Goal: Complete application form

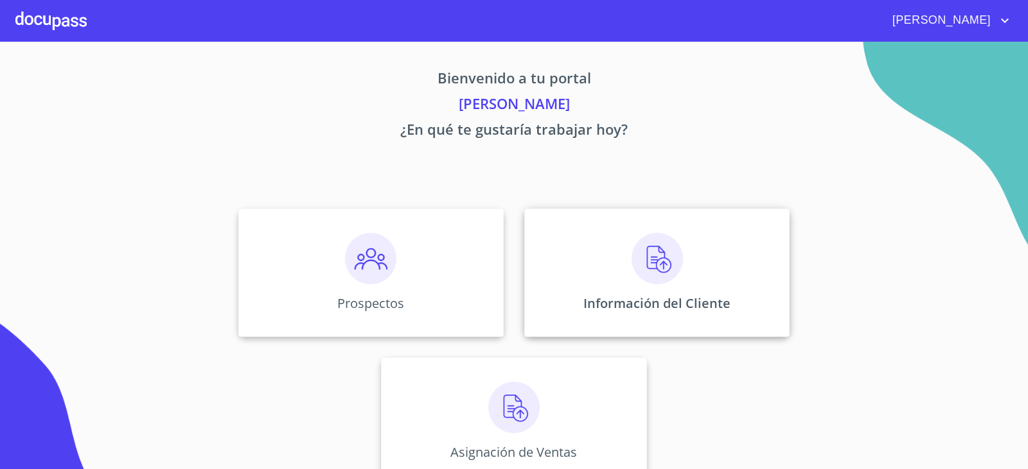
click at [647, 241] on img at bounding box center [656, 258] width 51 height 51
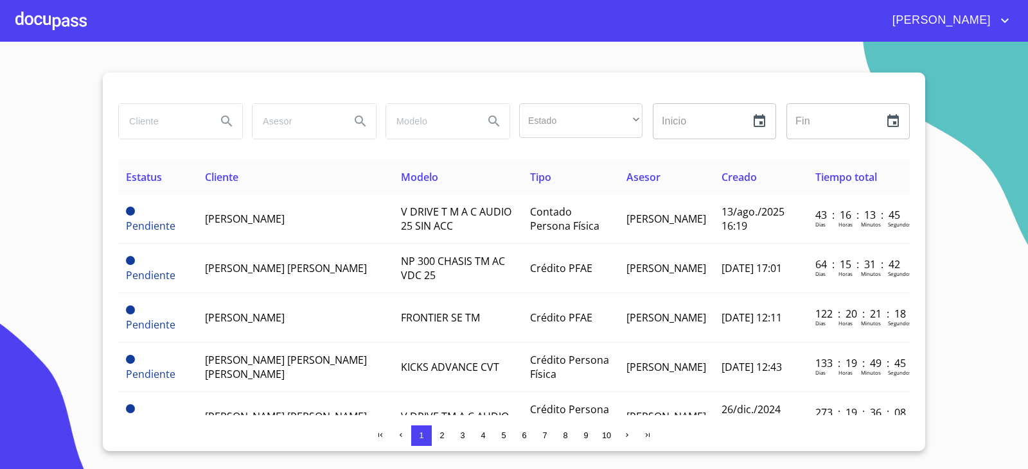
click at [145, 123] on input "search" at bounding box center [162, 121] width 87 height 35
type input "[PERSON_NAME]"
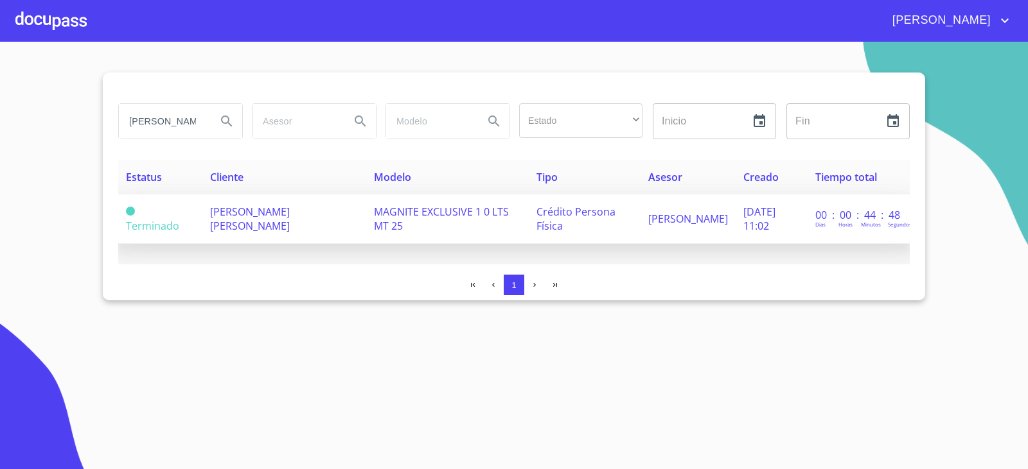
click at [529, 211] on td "Crédito Persona Física" at bounding box center [585, 219] width 112 height 49
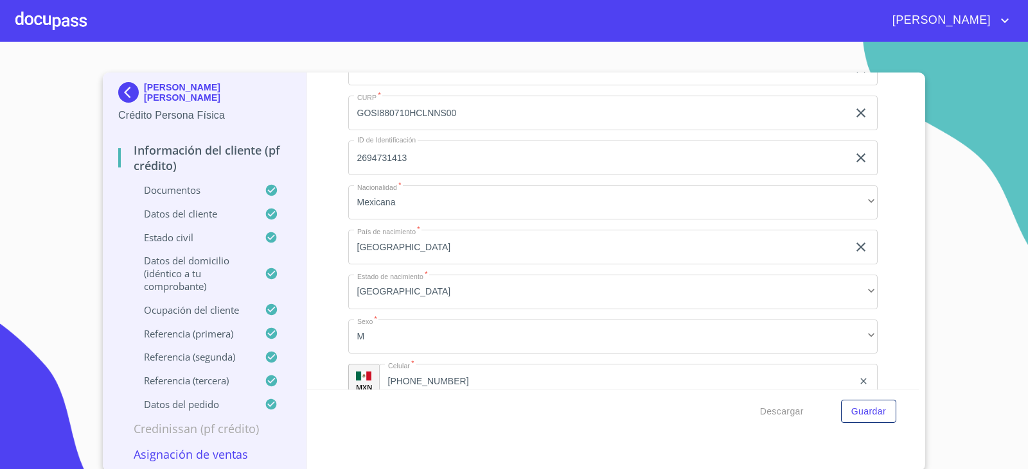
scroll to position [3404, 0]
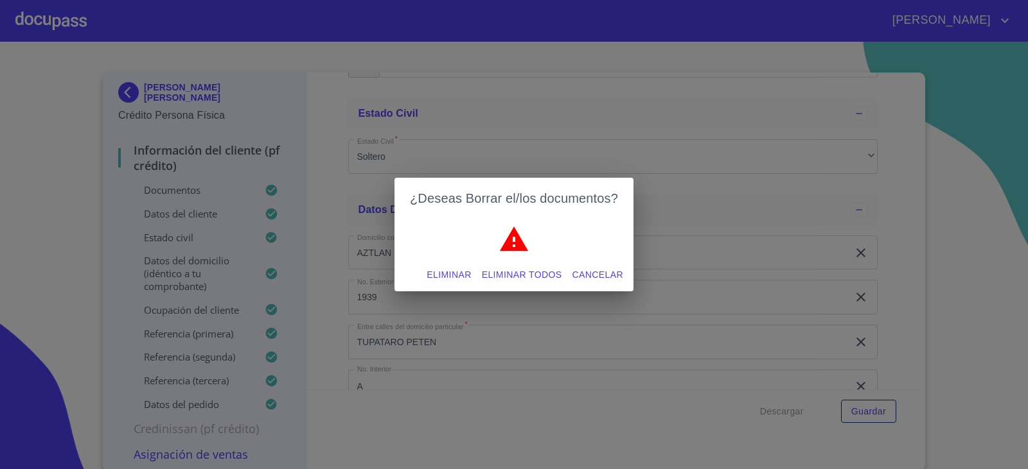
click at [521, 270] on span "Eliminar todos" at bounding box center [522, 275] width 80 height 16
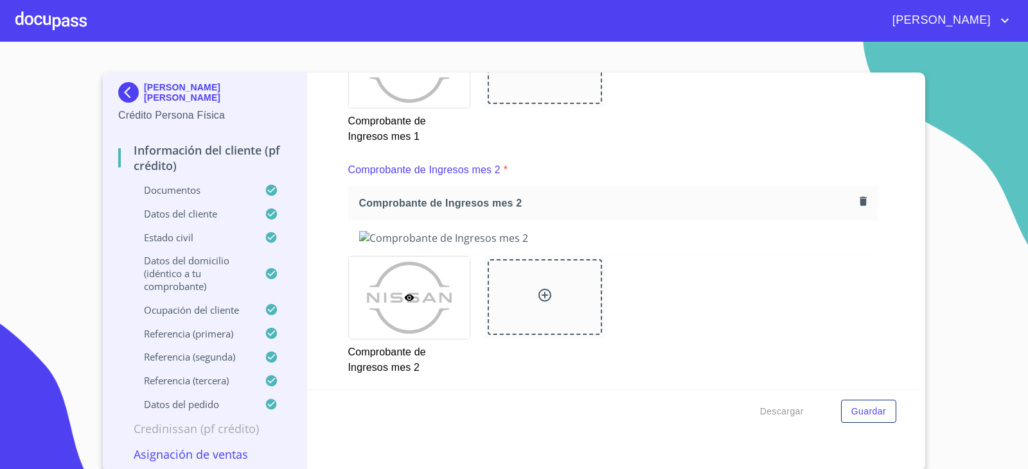
scroll to position [1184, 0]
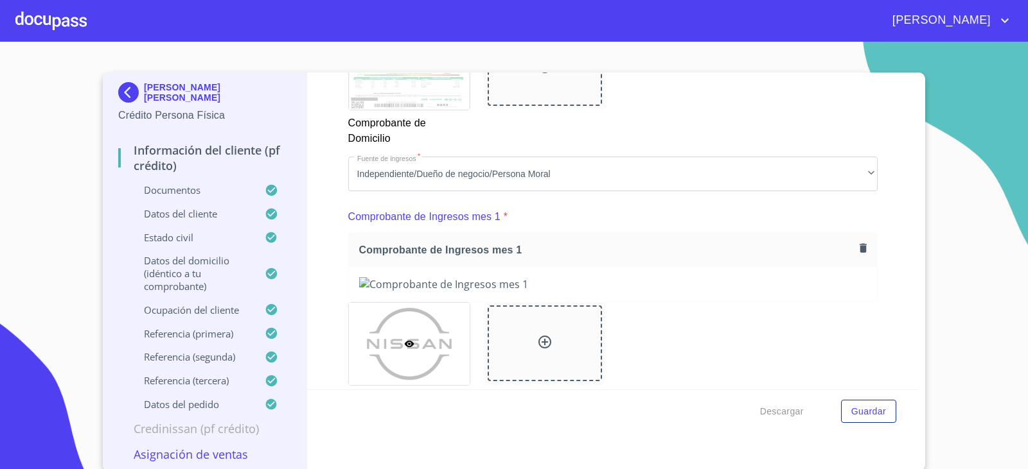
click at [854, 241] on button "button" at bounding box center [862, 248] width 17 height 17
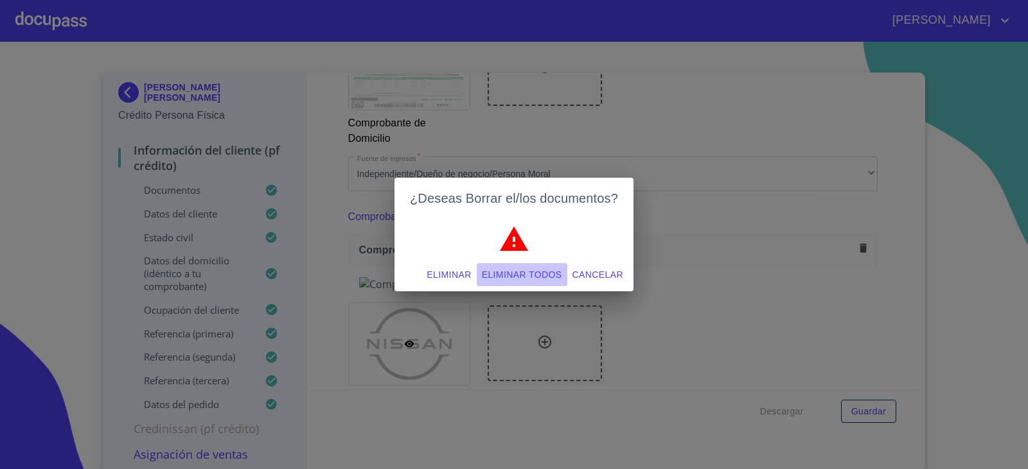
click at [514, 276] on span "Eliminar todos" at bounding box center [522, 275] width 80 height 16
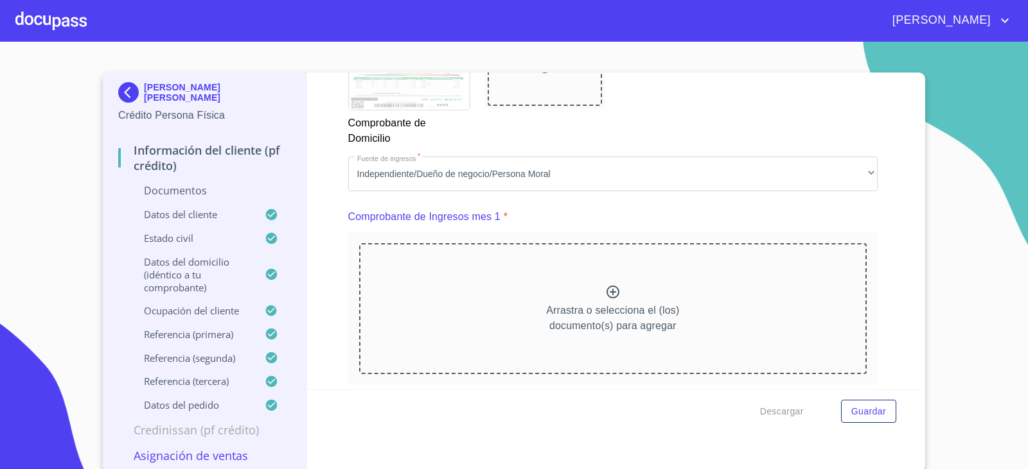
click at [605, 294] on icon at bounding box center [612, 291] width 15 height 15
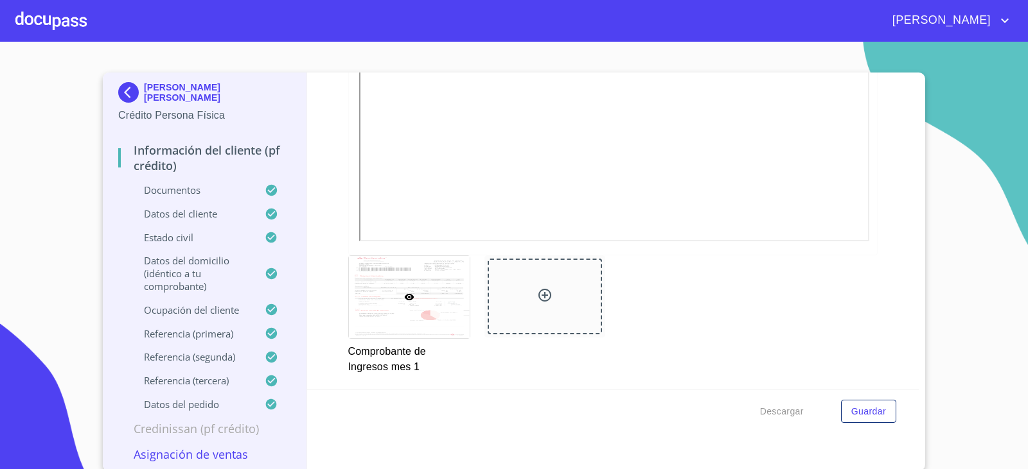
scroll to position [1570, 0]
click at [857, 339] on div "Comprobante de Ingresos mes 1" at bounding box center [612, 311] width 545 height 135
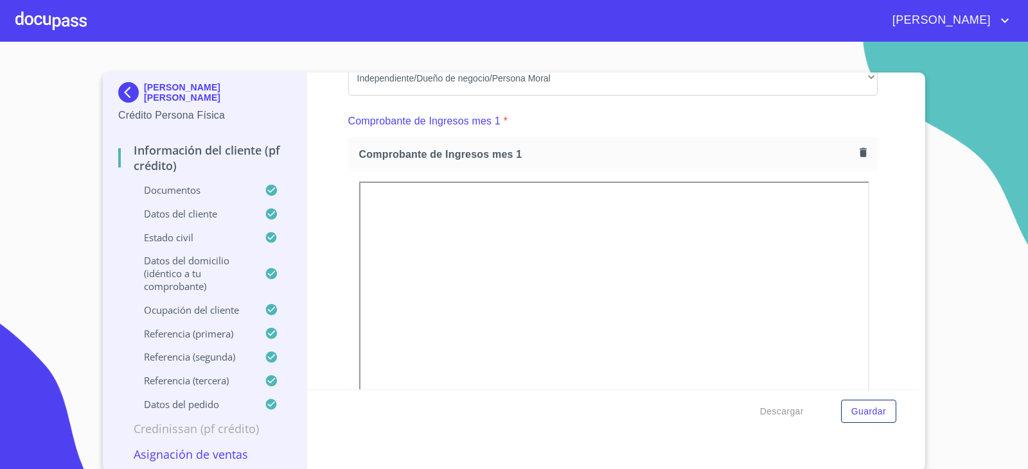
scroll to position [1184, 0]
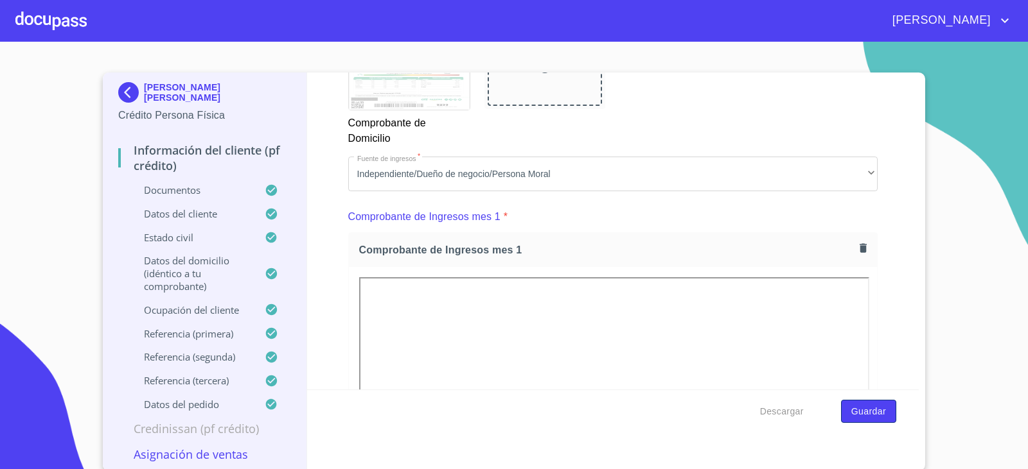
click at [866, 407] on span "Guardar" at bounding box center [868, 412] width 35 height 16
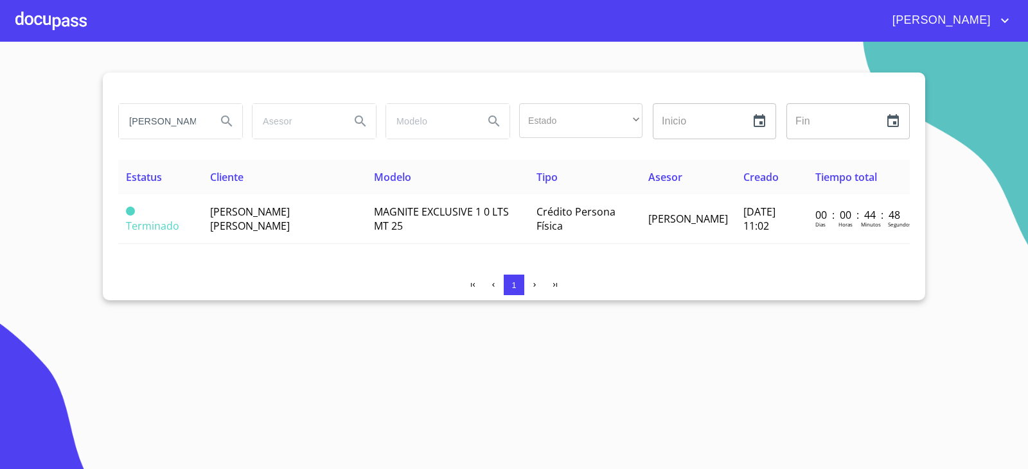
click at [13, 23] on div "[PERSON_NAME]" at bounding box center [514, 20] width 1028 height 41
click at [60, 20] on div at bounding box center [50, 20] width 71 height 41
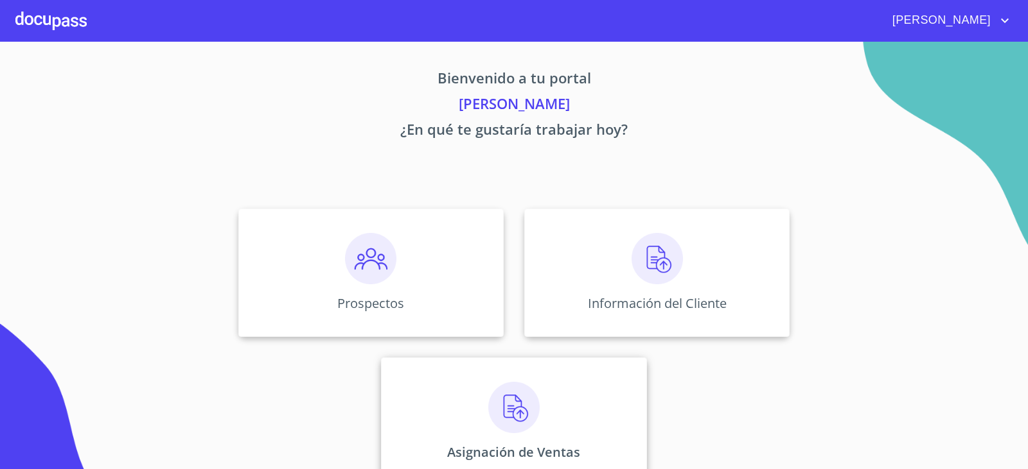
click at [507, 419] on img at bounding box center [513, 407] width 51 height 51
